Goal: Navigation & Orientation: Find specific page/section

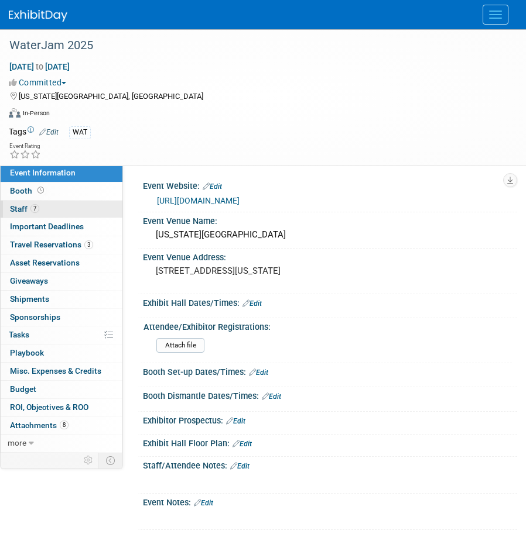
click at [15, 207] on span "Staff 7" at bounding box center [24, 208] width 29 height 9
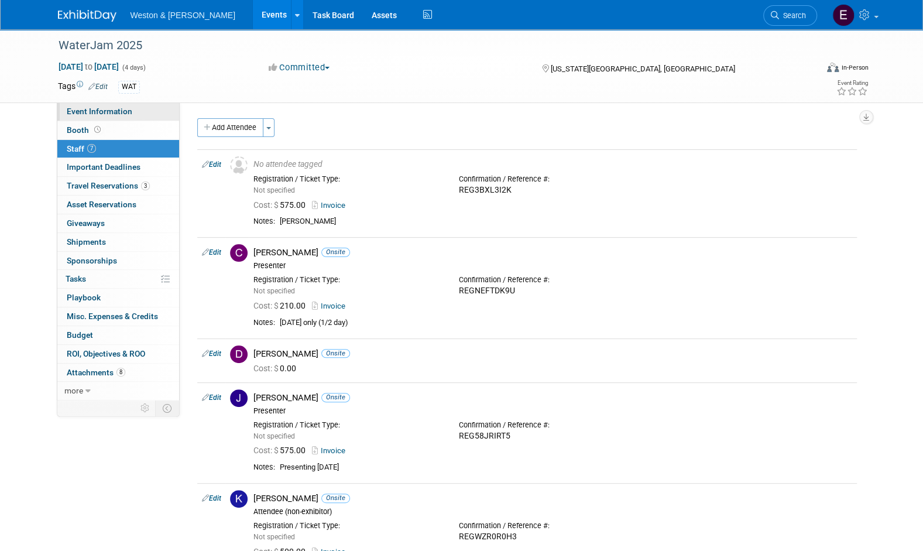
click at [103, 116] on span "Event Information" at bounding box center [100, 111] width 66 height 9
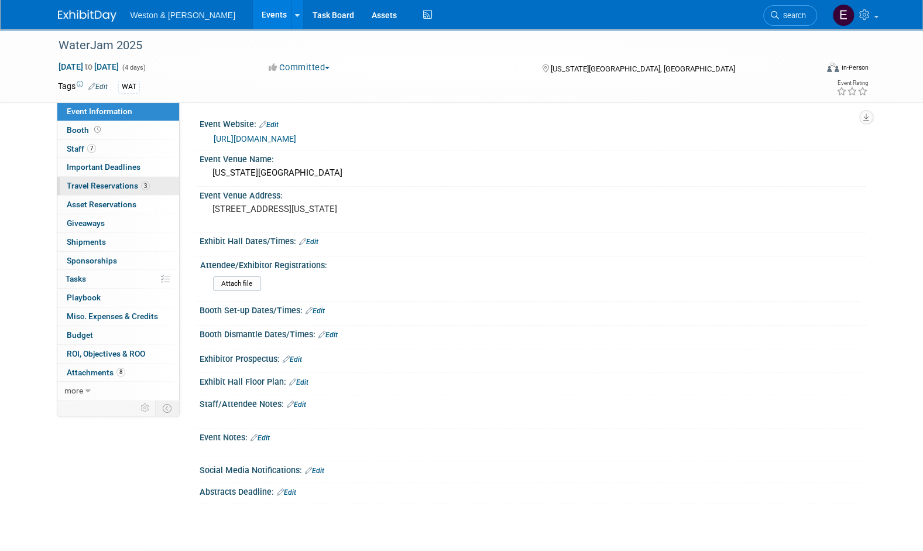
click at [133, 189] on span "Travel Reservations 3" at bounding box center [108, 185] width 83 height 9
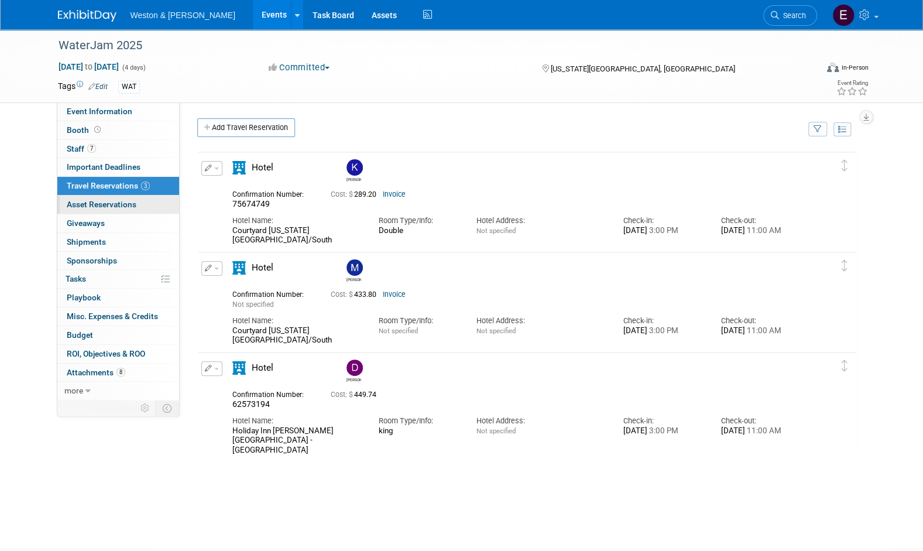
click at [131, 205] on span "Asset Reservations 0" at bounding box center [102, 204] width 70 height 9
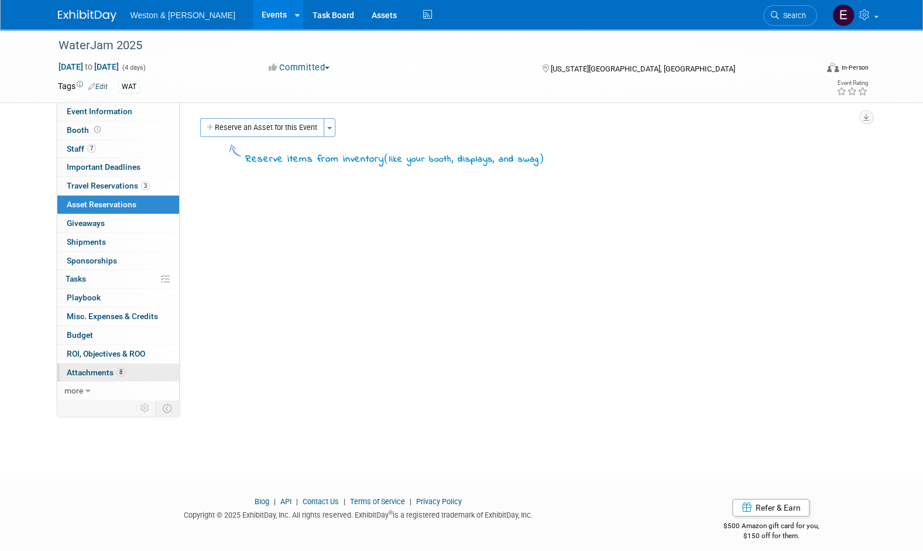
click at [102, 371] on span "Attachments 8" at bounding box center [96, 372] width 59 height 9
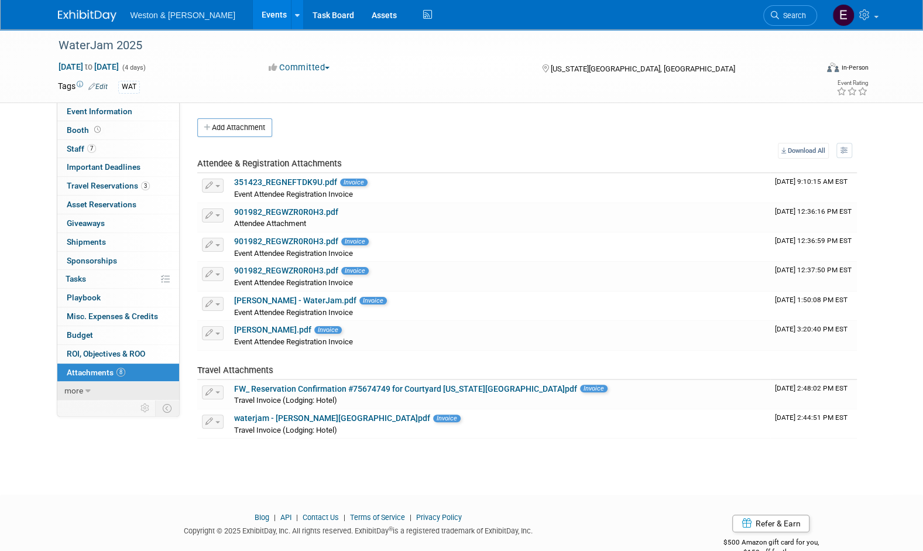
click at [80, 386] on span "more" at bounding box center [73, 390] width 19 height 9
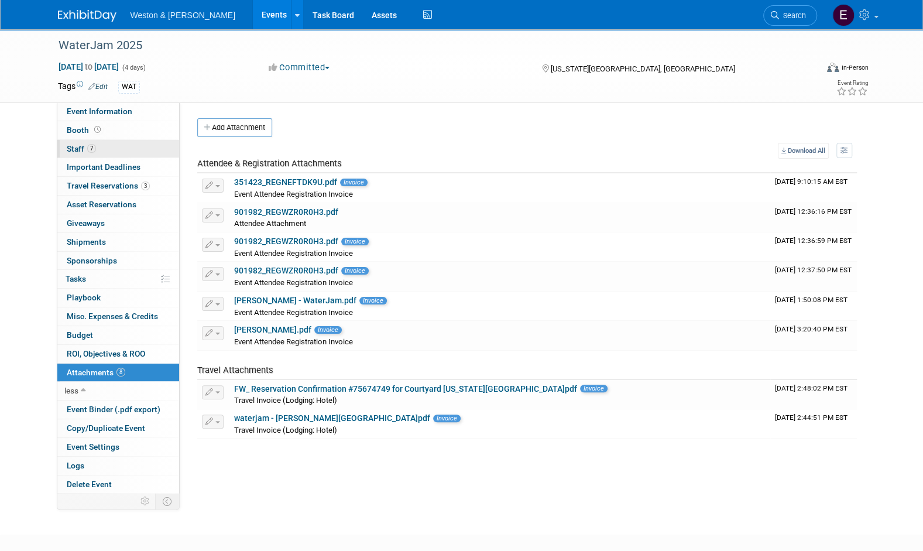
click at [124, 144] on link "7 Staff 7" at bounding box center [118, 149] width 122 height 18
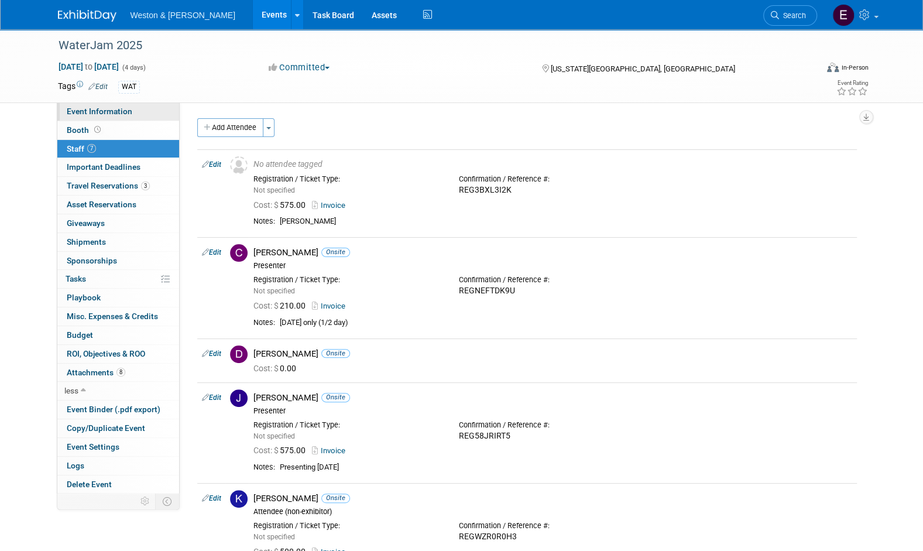
click at [131, 111] on link "Event Information" at bounding box center [118, 111] width 122 height 18
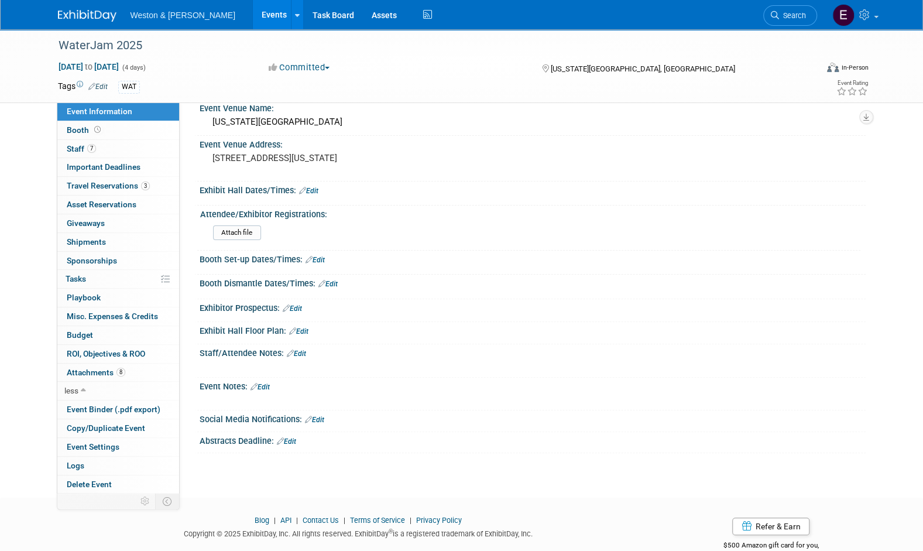
scroll to position [52, 0]
click at [97, 151] on link "7 Staff 7" at bounding box center [118, 149] width 122 height 18
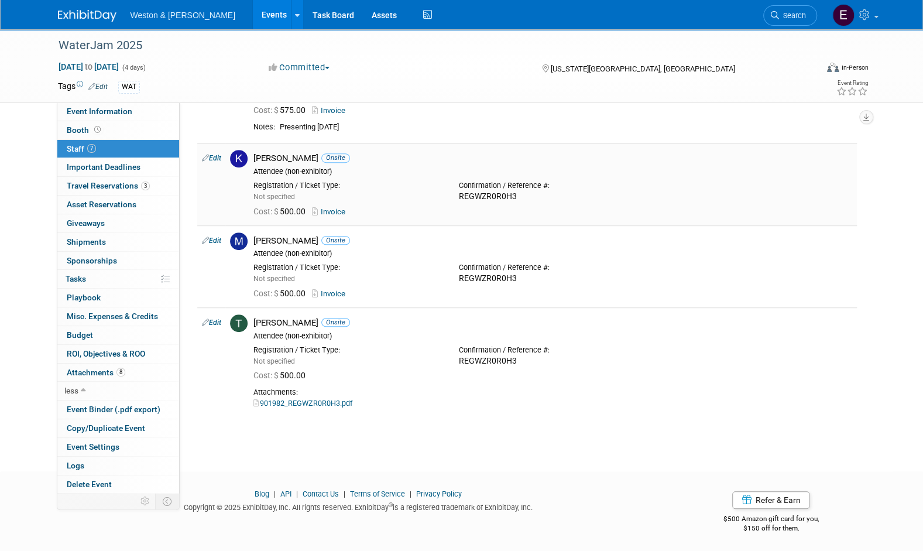
scroll to position [0, 0]
